Goal: Task Accomplishment & Management: Manage account settings

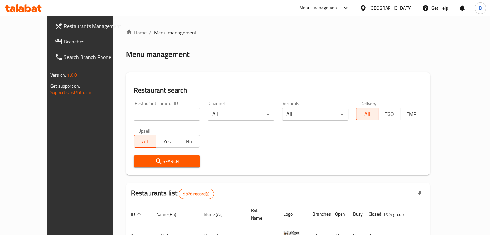
click at [145, 112] on input "search" at bounding box center [167, 114] width 66 height 13
type input "bukhari"
click button "Search" at bounding box center [167, 161] width 66 height 12
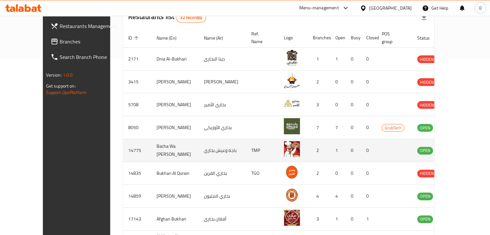
scroll to position [233, 0]
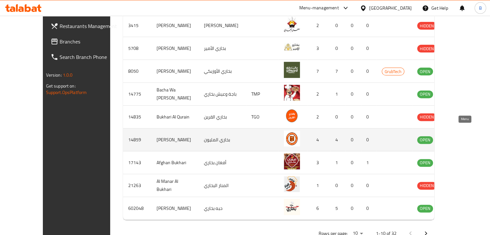
click at [458, 136] on icon "enhanced table" at bounding box center [455, 140] width 8 height 8
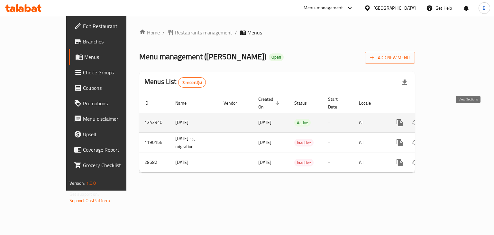
click at [454, 120] on link "enhanced table" at bounding box center [446, 122] width 15 height 15
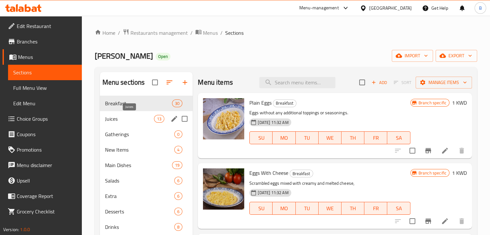
click at [126, 117] on span "Juices" at bounding box center [129, 119] width 49 height 8
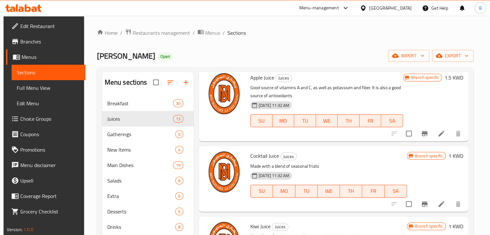
scroll to position [290, 0]
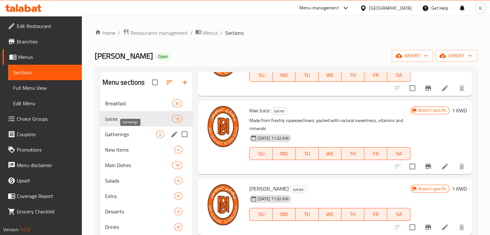
click at [130, 137] on span "Gatherings" at bounding box center [130, 134] width 51 height 8
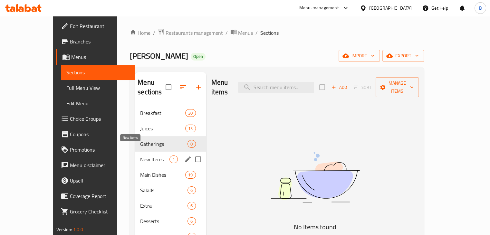
click at [140, 155] on span "New Items" at bounding box center [154, 159] width 29 height 8
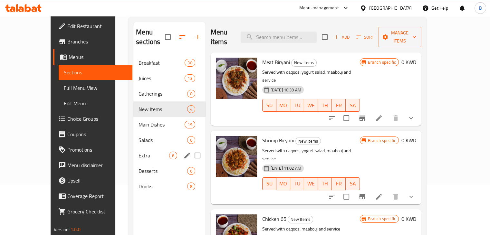
scroll to position [90, 0]
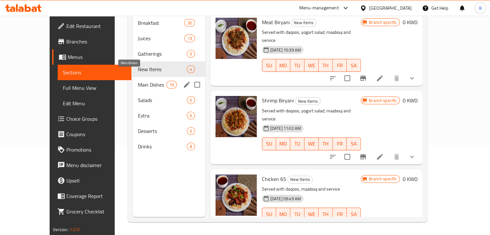
click at [138, 81] on span "Main Dishes" at bounding box center [152, 85] width 29 height 8
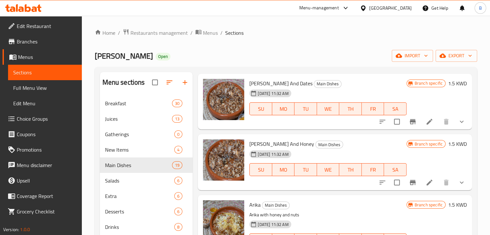
scroll to position [451, 0]
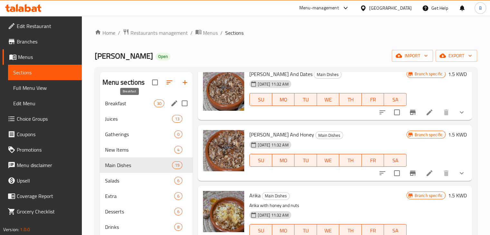
click at [131, 103] on span "Breakfast" at bounding box center [129, 103] width 49 height 8
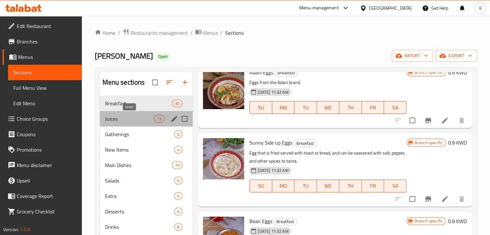
click at [113, 117] on span "Juices" at bounding box center [129, 119] width 49 height 8
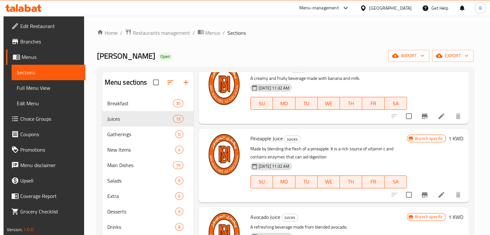
scroll to position [547, 0]
